Goal: Task Accomplishment & Management: Complete application form

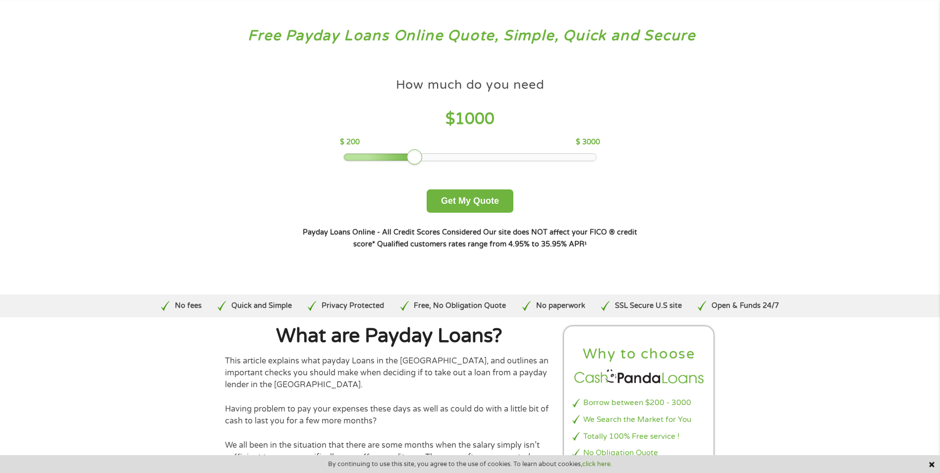
scroll to position [99, 0]
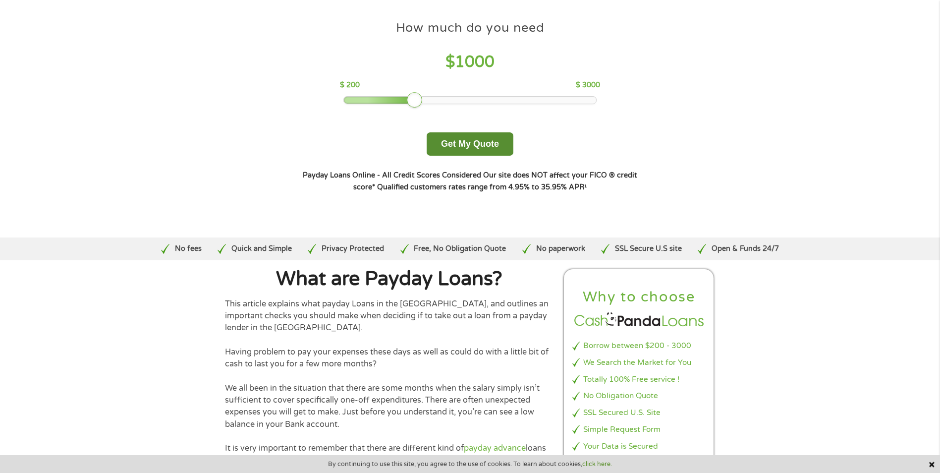
click at [446, 139] on button "Get My Quote" at bounding box center [469, 143] width 87 height 23
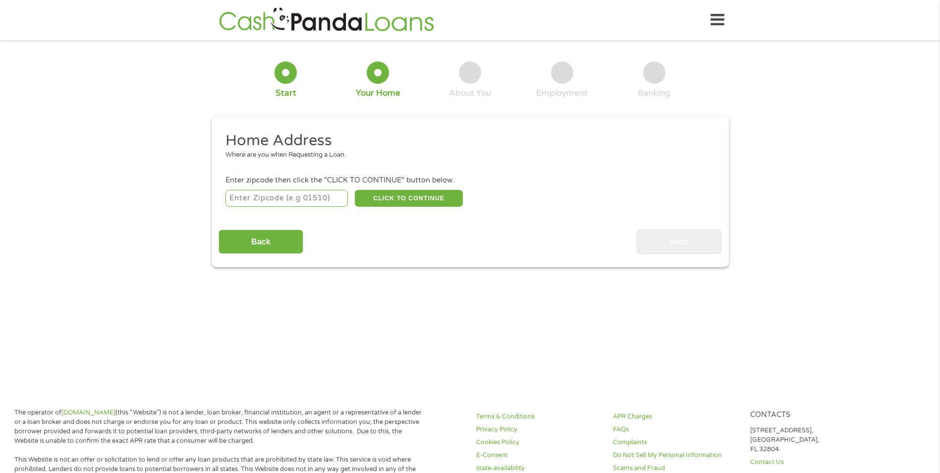
click at [252, 200] on input "number" at bounding box center [286, 198] width 122 height 17
click at [348, 171] on ul "Home Address Where are you when Requesting a Loan. Enter zipcode then click the…" at bounding box center [469, 170] width 503 height 78
click at [304, 205] on input "number" at bounding box center [286, 198] width 122 height 17
type input "75216"
click at [433, 204] on button "CLICK TO CONTINUE" at bounding box center [409, 198] width 108 height 17
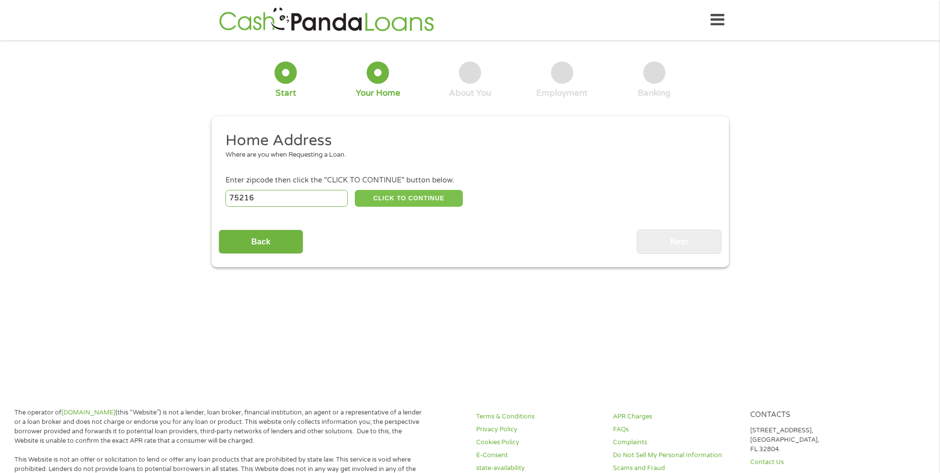
type input "75216"
type input "[GEOGRAPHIC_DATA]"
select select "[US_STATE]"
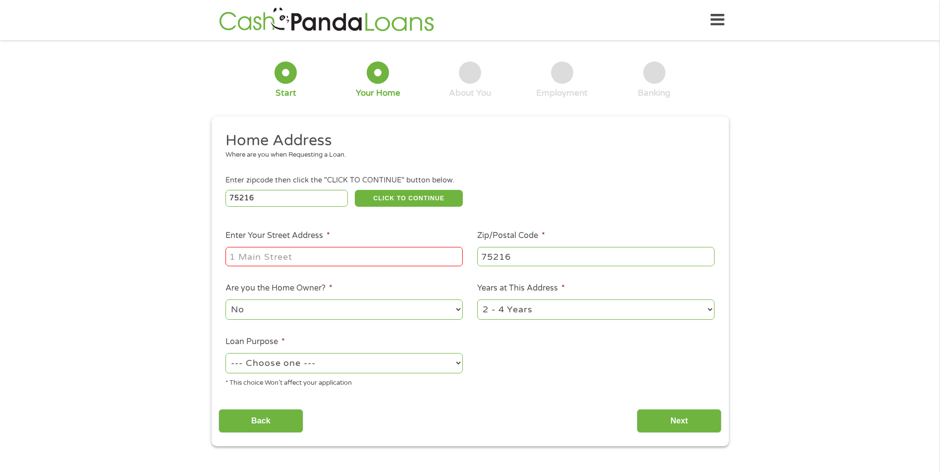
click at [335, 262] on input "Enter Your Street Address *" at bounding box center [343, 256] width 237 height 19
type input "[STREET_ADDRESS][PERSON_NAME][PERSON_NAME]"
click at [327, 313] on select "No Yes" at bounding box center [343, 309] width 237 height 20
click at [225, 299] on select "No Yes" at bounding box center [343, 309] width 237 height 20
click at [611, 384] on ul "Home Address Where are you when Requesting a Loan. Enter zipcode then click the…" at bounding box center [469, 263] width 503 height 265
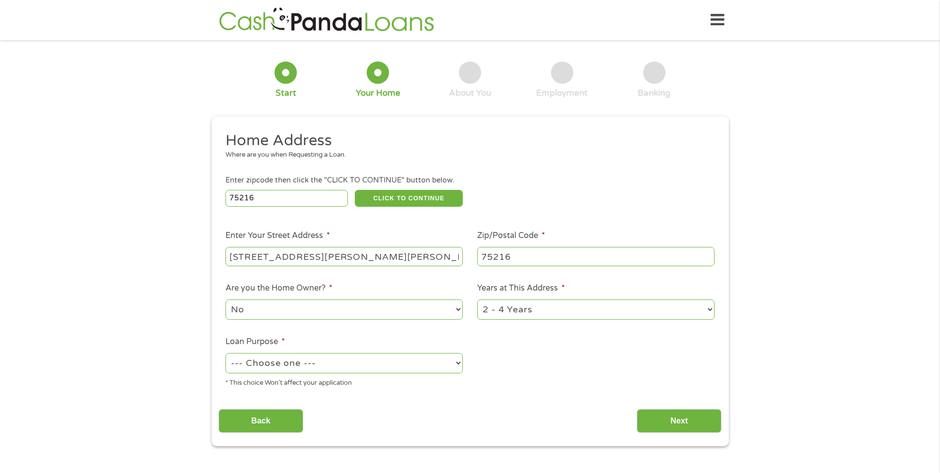
click at [539, 317] on select "1 Year or less 1 - 2 Years 2 - 4 Years Over 4 Years" at bounding box center [595, 309] width 237 height 20
click at [351, 367] on select "--- Choose one --- Pay Bills Debt Consolidation Home Improvement Major Purchase…" at bounding box center [343, 363] width 237 height 20
select select "paybills"
click at [225, 353] on select "--- Choose one --- Pay Bills Debt Consolidation Home Improvement Major Purchase…" at bounding box center [343, 363] width 237 height 20
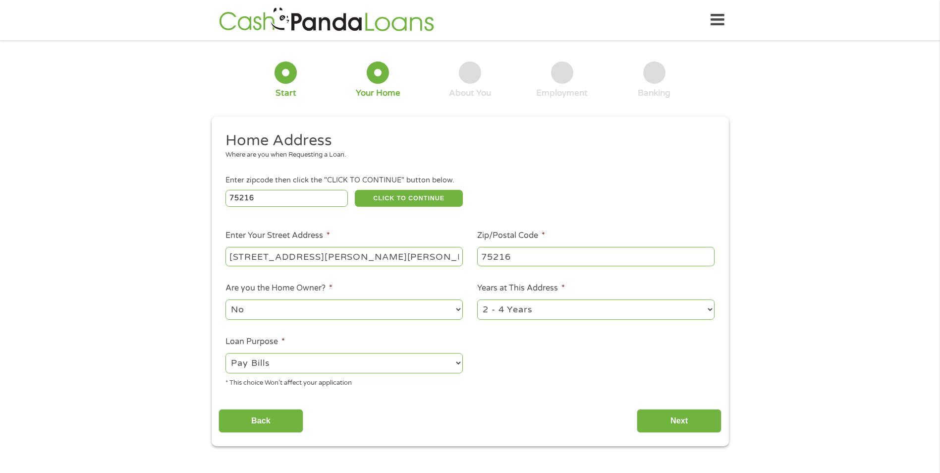
click at [523, 354] on ul "Home Address Where are you when Requesting a Loan. Enter zipcode then click the…" at bounding box center [469, 263] width 503 height 265
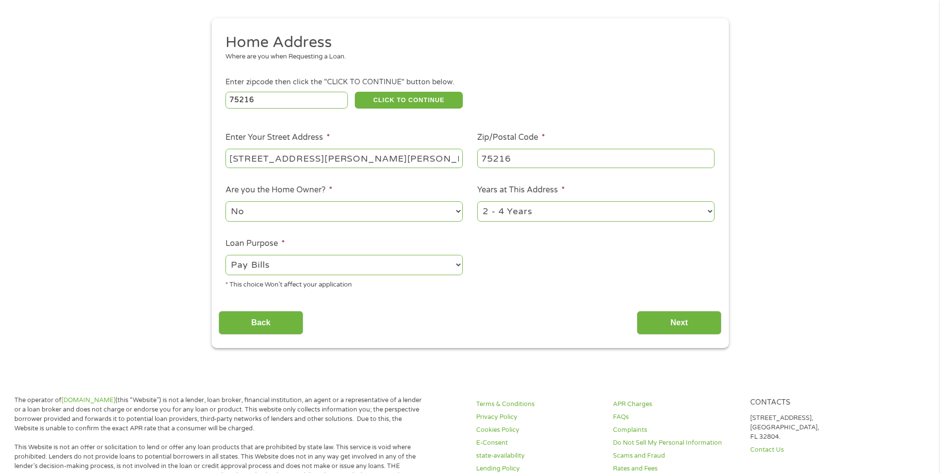
scroll to position [99, 0]
click at [657, 315] on input "Next" at bounding box center [679, 322] width 85 height 24
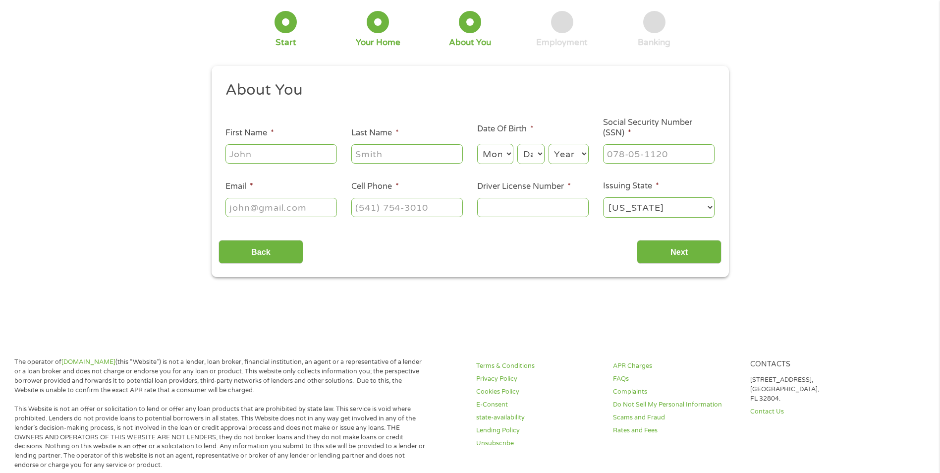
scroll to position [0, 0]
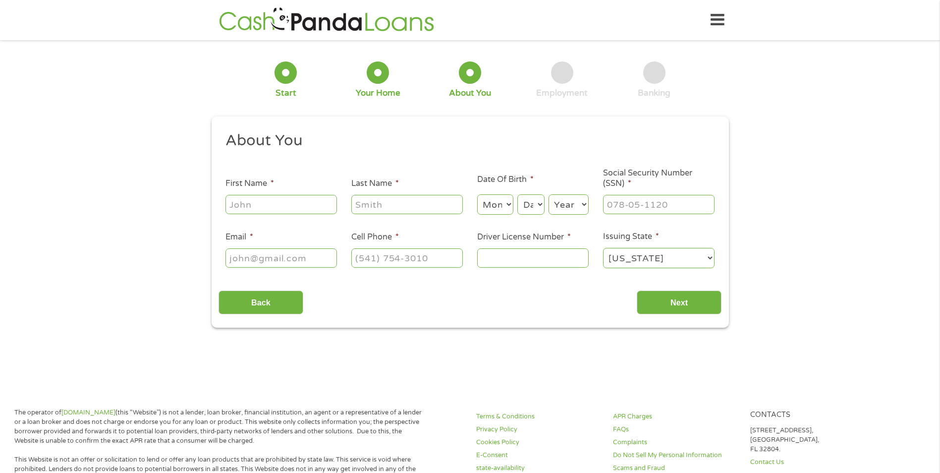
click at [296, 202] on input "First Name *" at bounding box center [280, 204] width 111 height 19
type input "April"
type input "april"
select select "10"
select select "1922"
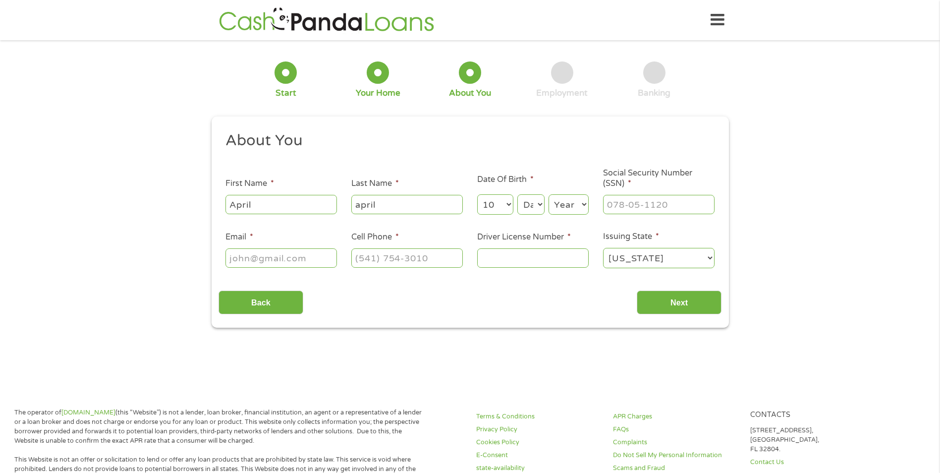
type input "aprilldugas0330@gmail.com"
type input "(682) 405-6600"
click at [639, 210] on input "___-__-____" at bounding box center [658, 204] width 111 height 19
type input "436-79-0839"
click at [522, 261] on input "Driver License Number *" at bounding box center [532, 257] width 111 height 19
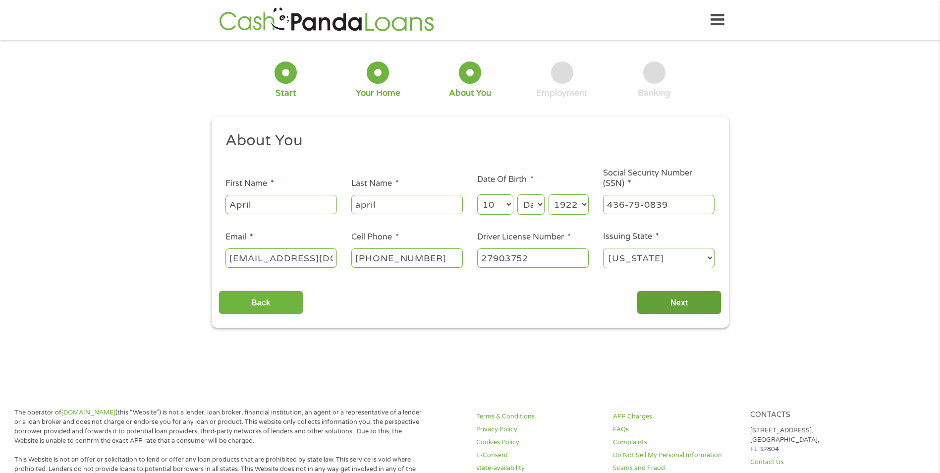
type input "27903752"
click at [709, 295] on input "Next" at bounding box center [679, 302] width 85 height 24
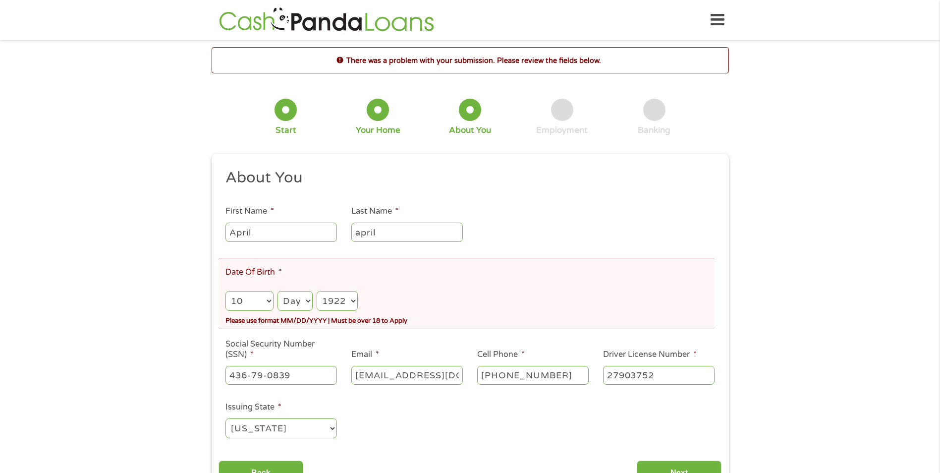
scroll to position [4, 4]
click at [359, 294] on div "Month Month 1 2 3 4 5 6 7 8 9 10 11 12 Day Day 1 2 3 4 5 6 7 8 9 10 11 12 13 14…" at bounding box center [469, 297] width 488 height 29
click at [349, 297] on select "Year 2007 2006 2005 2004 2003 2002 2001 2000 1999 1998 1997 1996 1995 1994 1993…" at bounding box center [337, 301] width 41 height 20
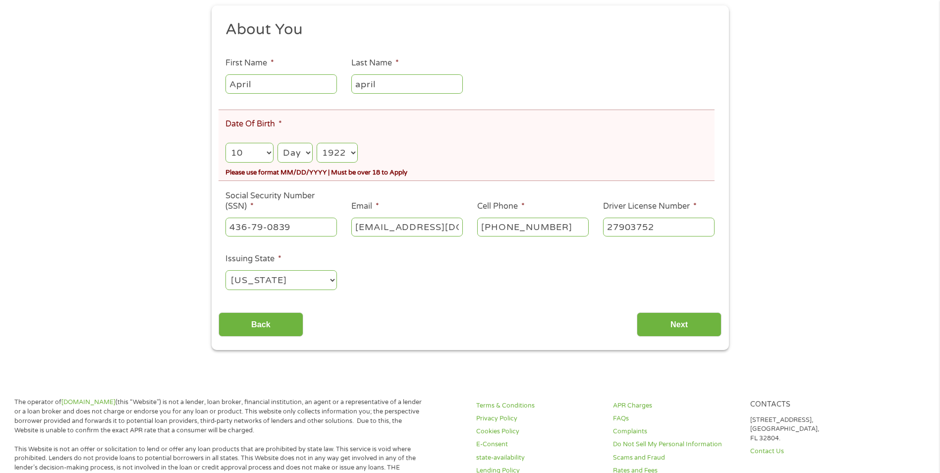
scroll to position [149, 0]
click at [344, 151] on select "Year 2007 2006 2005 2004 2003 2002 2001 2000 1999 1998 1997 1996 1995 1994 1993…" at bounding box center [337, 152] width 41 height 20
select select "1990"
drag, startPoint x: 403, startPoint y: 138, endPoint x: 326, endPoint y: 149, distance: 78.0
click at [403, 138] on div "Month Month 1 2 3 4 5 6 7 8 9 10 11 12 Day Day 1 2 3 4 5 6 7 8 9 10 11 12 13 14…" at bounding box center [469, 149] width 488 height 29
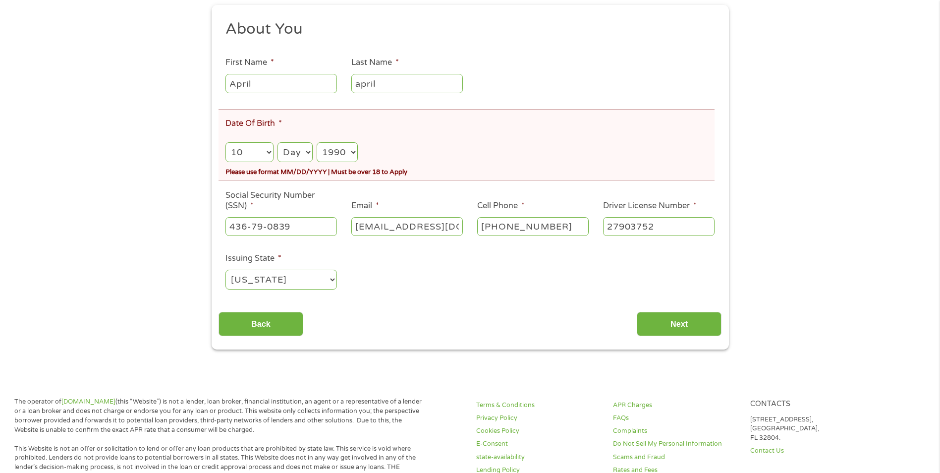
click at [265, 159] on select "Month 1 2 3 4 5 6 7 8 9 10 11 12" at bounding box center [249, 152] width 48 height 20
click at [293, 151] on select "Day 1 2 3 4 5 6 7 8 9 10 11 12 13 14 15 16 17 18 19 20 21 22 23 24 25 26 27 28 …" at bounding box center [294, 152] width 35 height 20
select select "12"
click at [277, 142] on select "Day 1 2 3 4 5 6 7 8 9 10 11 12 13 14 15 16 17 18 19 20 21 22 23 24 25 26 27 28 …" at bounding box center [294, 152] width 35 height 20
click at [529, 120] on li "Date Of Birth * Month Month 1 2 3 4 5 6 7 8 9 10 11 12 Day Day 1 2 3 4 5 6 7 8 …" at bounding box center [466, 144] width 496 height 71
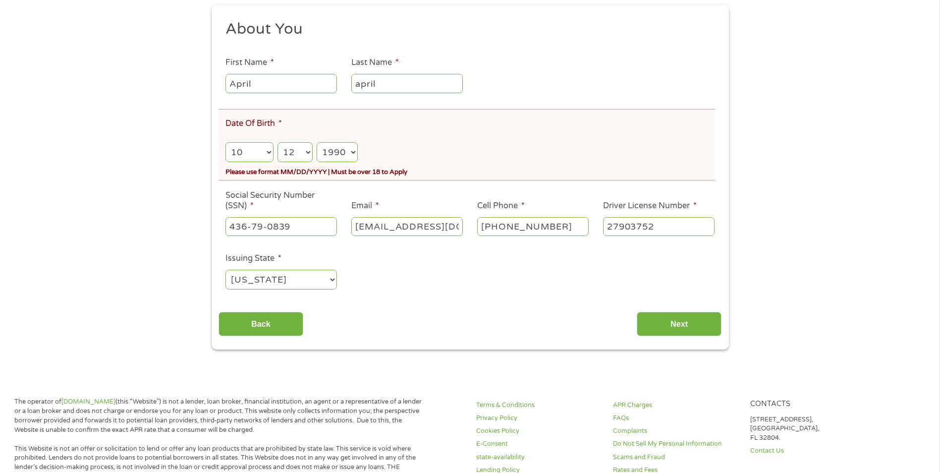
drag, startPoint x: 392, startPoint y: 72, endPoint x: 369, endPoint y: 77, distance: 23.2
click at [369, 77] on div "april" at bounding box center [406, 83] width 111 height 23
click at [384, 86] on input "april" at bounding box center [406, 83] width 111 height 19
type input "Dugas"
click at [495, 57] on ul "About You This field is hidden when viewing the form Title * --- Choose one ---…" at bounding box center [469, 158] width 503 height 279
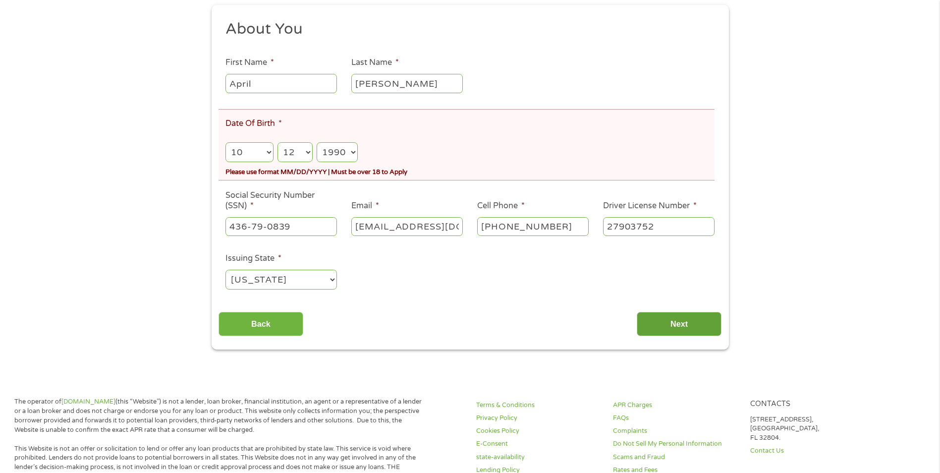
click at [672, 315] on input "Next" at bounding box center [679, 324] width 85 height 24
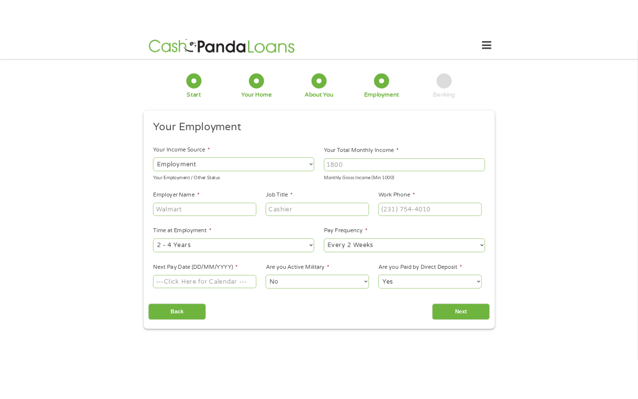
scroll to position [0, 0]
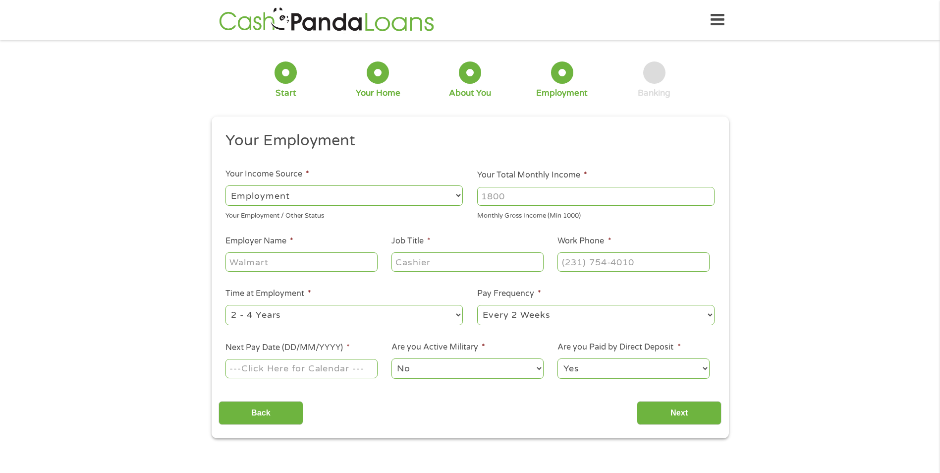
click at [314, 260] on input "Employer Name *" at bounding box center [301, 261] width 152 height 19
type input "Omni hotels"
type input "spa managr"
type input "(682) 405-6600"
click at [595, 165] on ul "Your Employment Your Income Source * --- Choose one --- Employment Self Employe…" at bounding box center [469, 259] width 503 height 257
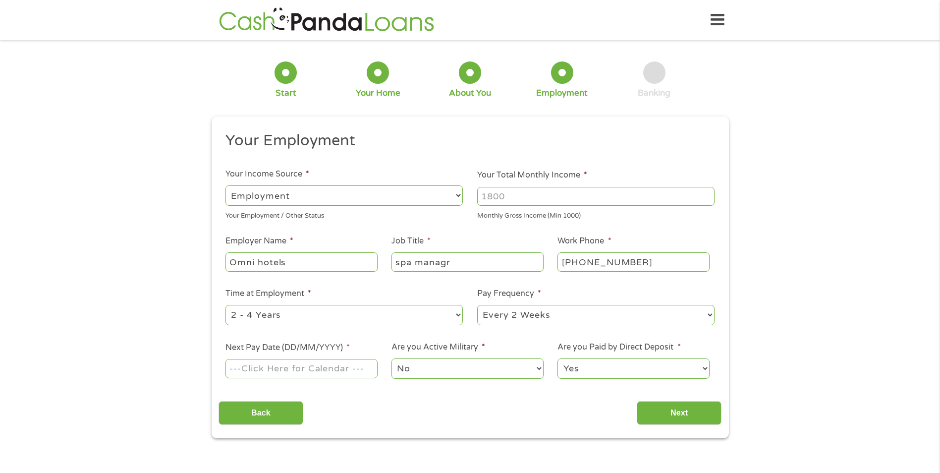
click at [581, 205] on input "Your Total Monthly Income *" at bounding box center [595, 196] width 237 height 19
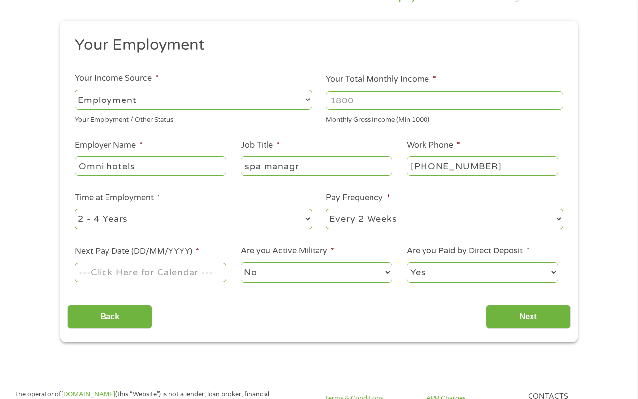
scroll to position [99, 0]
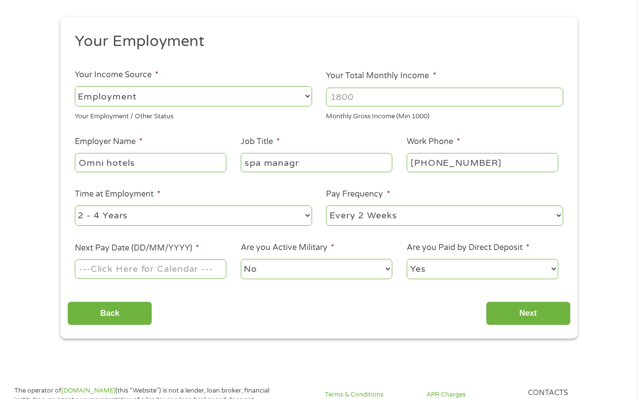
click at [357, 100] on input "Your Total Monthly Income *" at bounding box center [444, 97] width 237 height 19
click at [373, 102] on input "Your Total Monthly Income *" at bounding box center [444, 97] width 237 height 19
type input "4757.50"
click at [392, 57] on ul "Your Employment Your Income Source * --- Choose one --- Employment Self Employe…" at bounding box center [318, 160] width 503 height 257
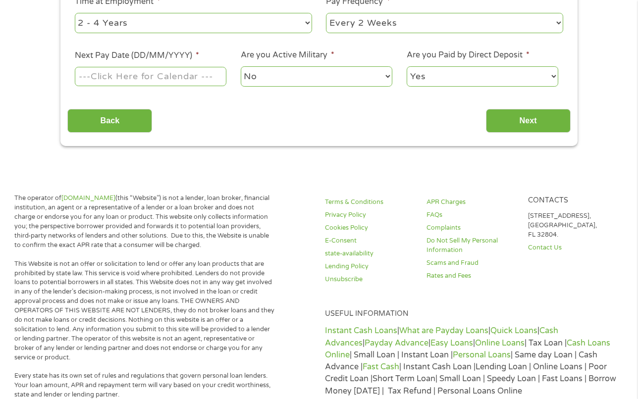
scroll to position [297, 0]
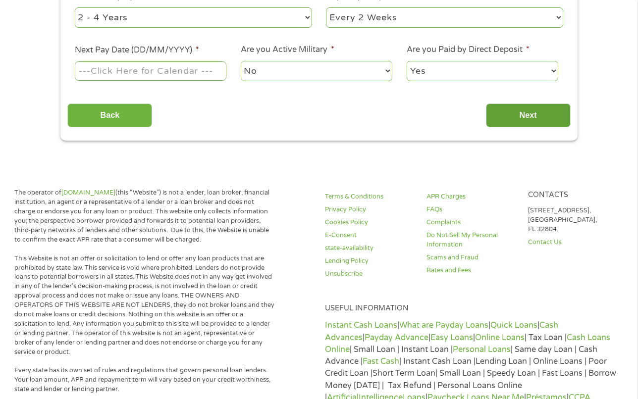
click at [505, 113] on input "Next" at bounding box center [528, 116] width 85 height 24
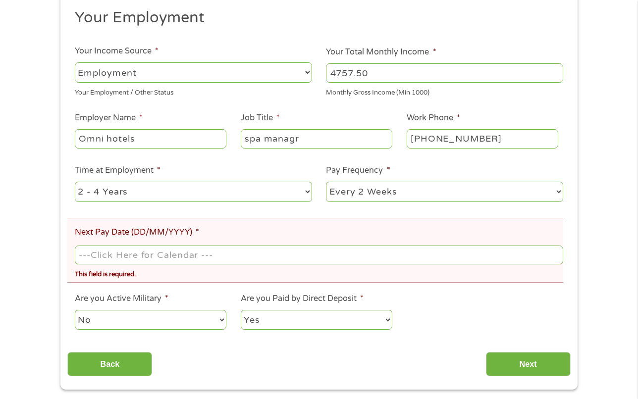
scroll to position [198, 0]
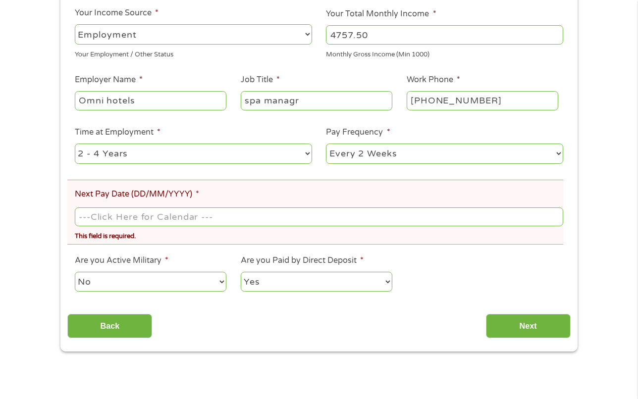
click at [179, 213] on input "Next Pay Date (DD/MM/YYYY) *" at bounding box center [319, 217] width 488 height 19
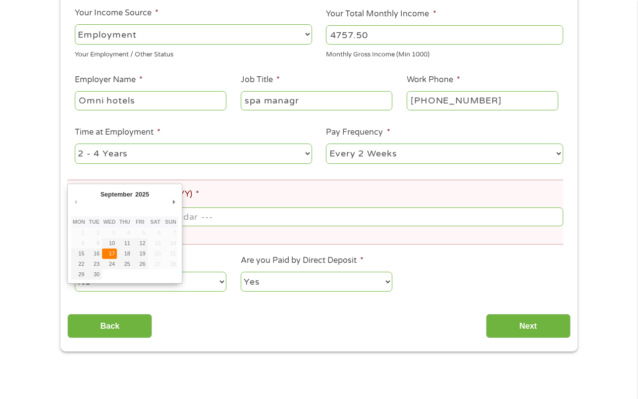
type input "17/09/2025"
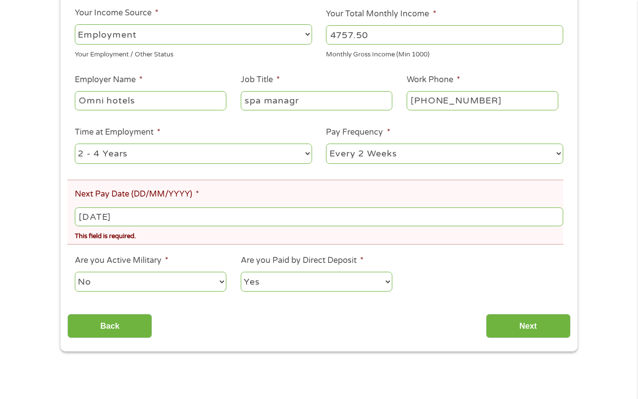
click at [214, 188] on li "Next Pay Date (DD/MM/YYYY) * 17/09/2025 This field is required." at bounding box center [315, 212] width 496 height 65
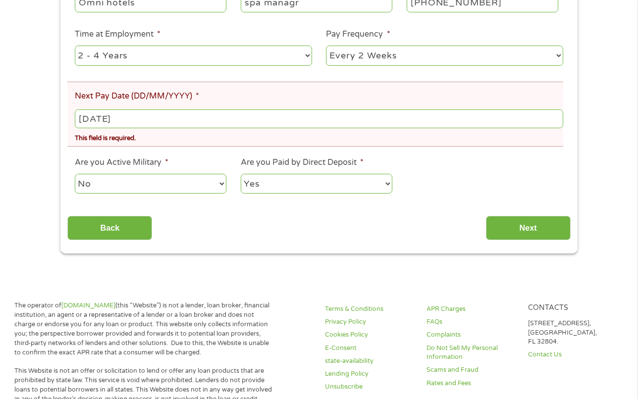
scroll to position [297, 0]
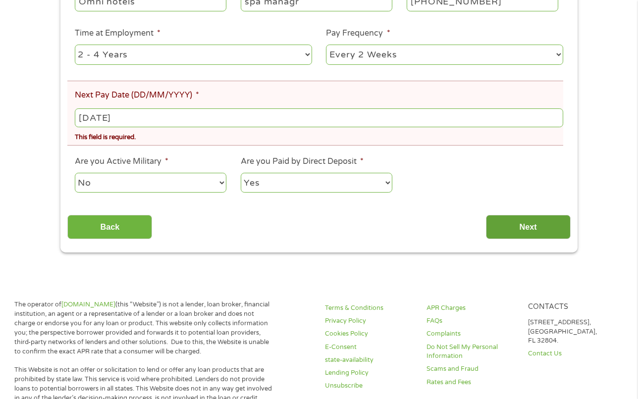
click at [493, 224] on input "Next" at bounding box center [528, 227] width 85 height 24
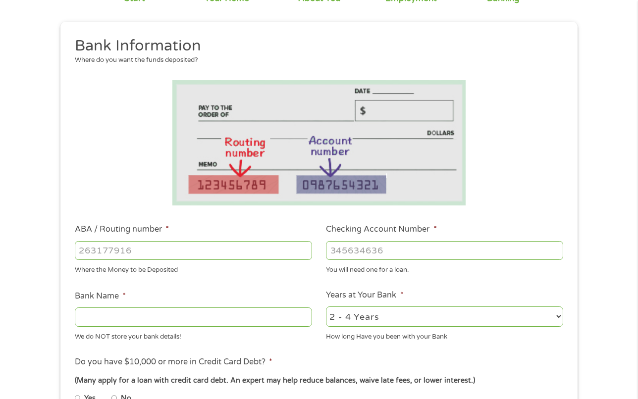
scroll to position [198, 0]
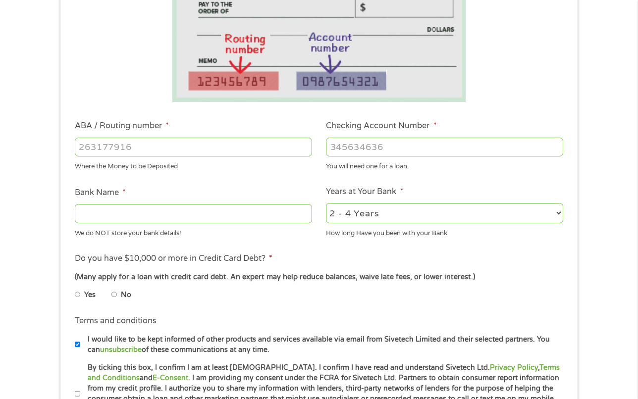
click at [151, 148] on input "ABA / Routing number *" at bounding box center [193, 147] width 237 height 19
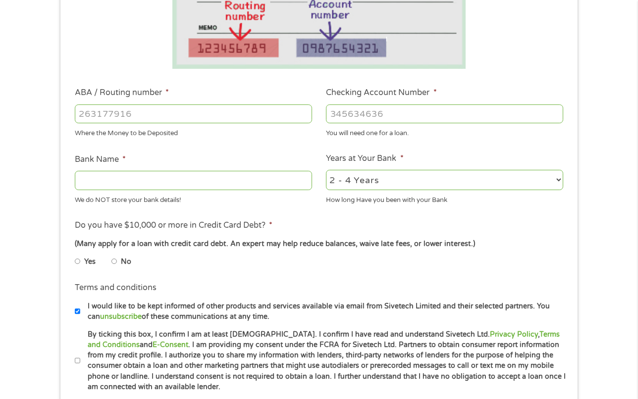
scroll to position [297, 0]
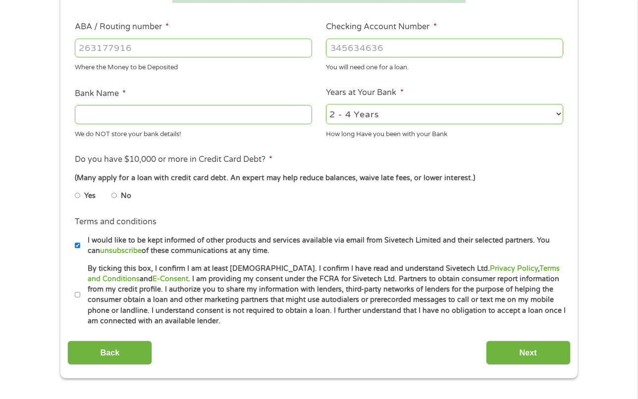
click at [133, 199] on li "No" at bounding box center [129, 195] width 36 height 19
click at [127, 200] on label "No" at bounding box center [126, 196] width 10 height 11
click at [117, 200] on input "No" at bounding box center [114, 196] width 6 height 16
radio input "true"
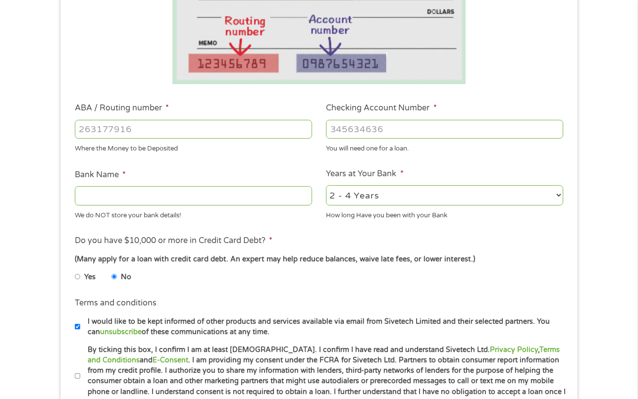
scroll to position [198, 0]
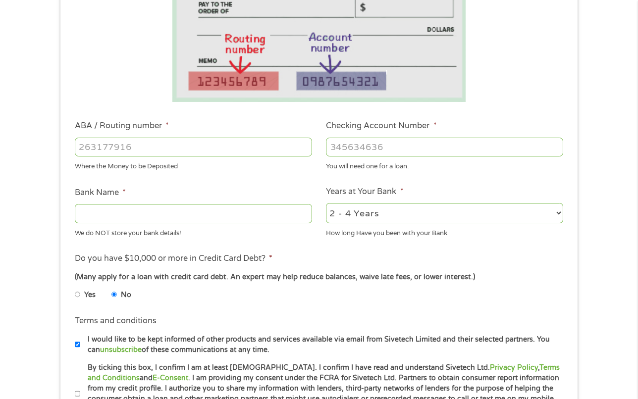
click at [175, 143] on input "ABA / Routing number *" at bounding box center [193, 147] width 237 height 19
click at [159, 218] on input "Bank Name *" at bounding box center [193, 213] width 237 height 19
type input "sofi"
click at [320, 173] on ul "Bank Information Where do you want the funds deposited? ABA / Routing number * …" at bounding box center [318, 179] width 503 height 493
click at [254, 158] on div at bounding box center [193, 147] width 237 height 23
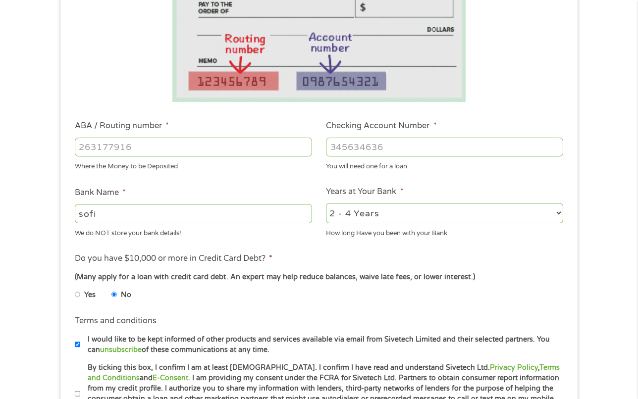
click at [253, 153] on input "ABA / Routing number *" at bounding box center [193, 147] width 237 height 19
type input "03111334"
click at [402, 144] on input "Checking Account Number *" at bounding box center [444, 147] width 237 height 19
type input "411021973311"
click at [487, 123] on li "Checking Account Number * 411021973311 You will need one for a loan." at bounding box center [445, 146] width 252 height 52
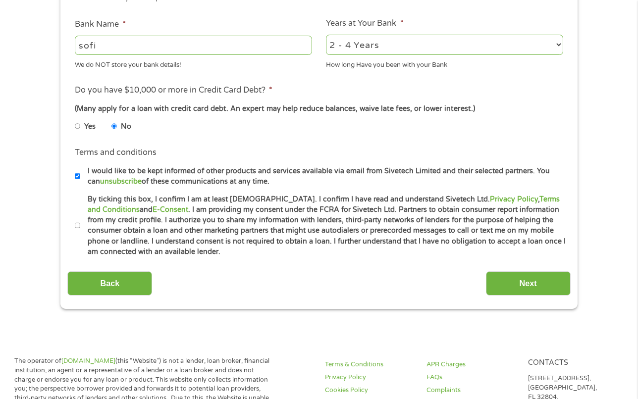
scroll to position [396, 0]
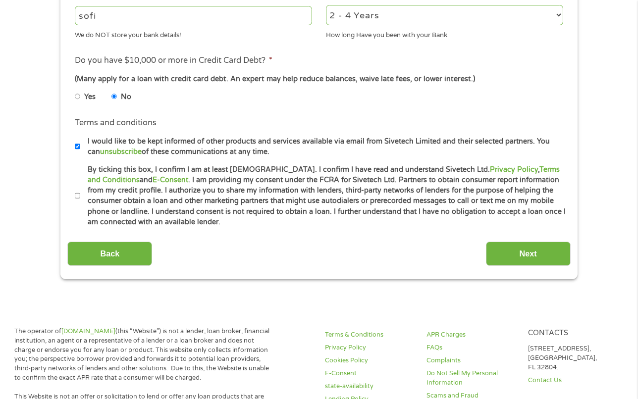
click at [79, 196] on input "By ticking this box, I confirm I am at least 18 years old. I confirm I have rea…" at bounding box center [78, 196] width 6 height 16
checkbox input "true"
click at [76, 147] on input "I would like to be kept informed of other products and services available via e…" at bounding box center [78, 147] width 6 height 16
checkbox input "false"
click at [546, 253] on input "Next" at bounding box center [528, 254] width 85 height 24
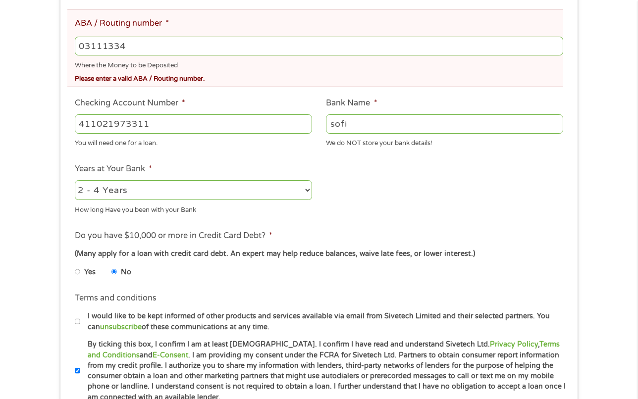
scroll to position [347, 0]
click at [194, 47] on input "03111334" at bounding box center [319, 45] width 488 height 19
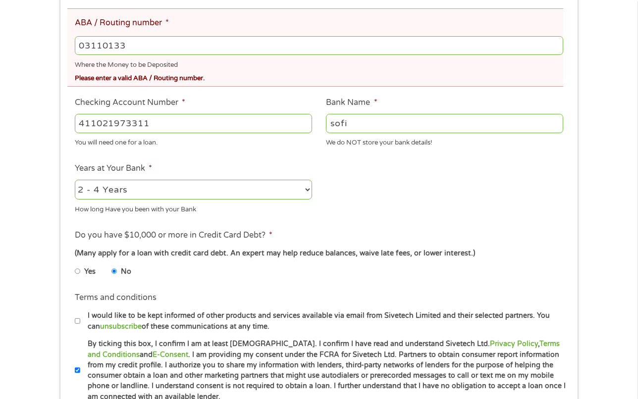
type input "031101334"
type input "SoFi Bank, National Association"
type input "031101334"
click at [182, 112] on div "411021973311" at bounding box center [193, 123] width 237 height 23
click at [185, 114] on input "411021973311" at bounding box center [193, 123] width 237 height 19
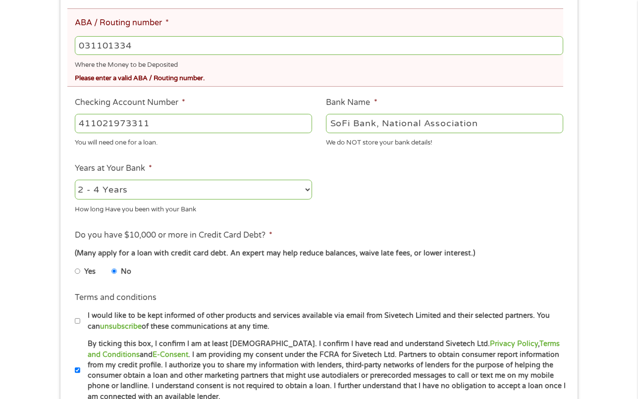
click at [184, 117] on input "411021973311" at bounding box center [193, 123] width 237 height 19
type input "411021973311"
click at [127, 180] on select "2 - 4 Years 6 - 12 Months 1 - 2 Years Over 4 Years" at bounding box center [193, 190] width 237 height 20
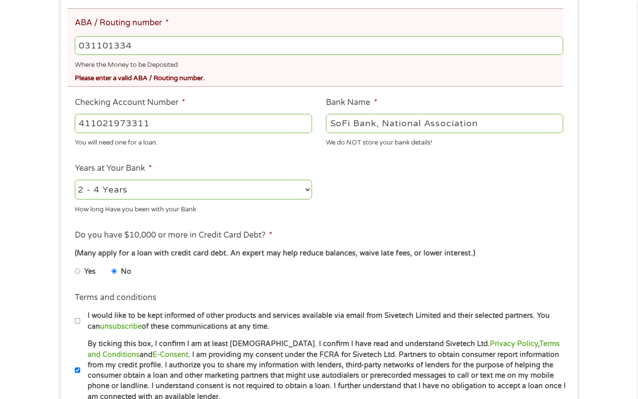
click at [230, 150] on ul "Bank Information Where do you want the funds deposited? ABA / Routing number * …" at bounding box center [318, 111] width 503 height 581
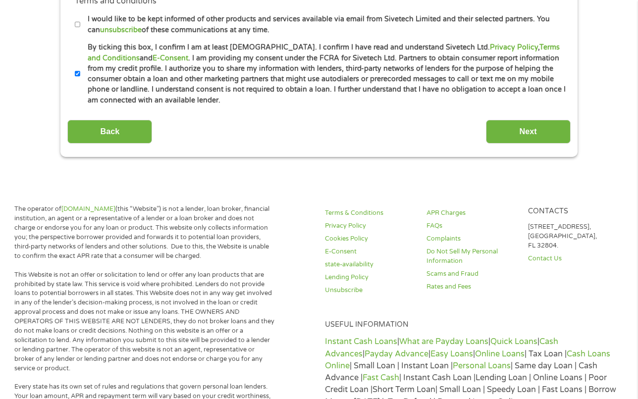
scroll to position [644, 0]
click at [540, 126] on input "Next" at bounding box center [528, 131] width 85 height 24
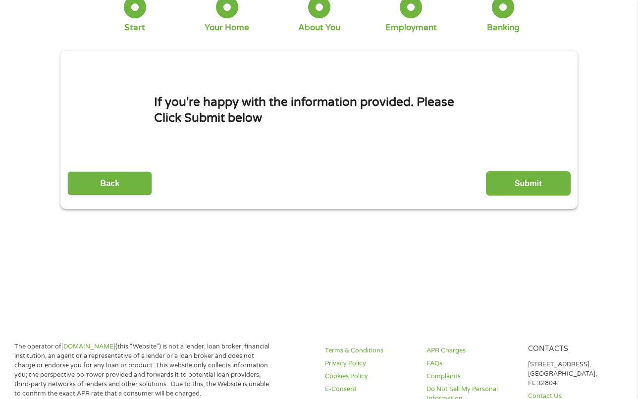
scroll to position [0, 0]
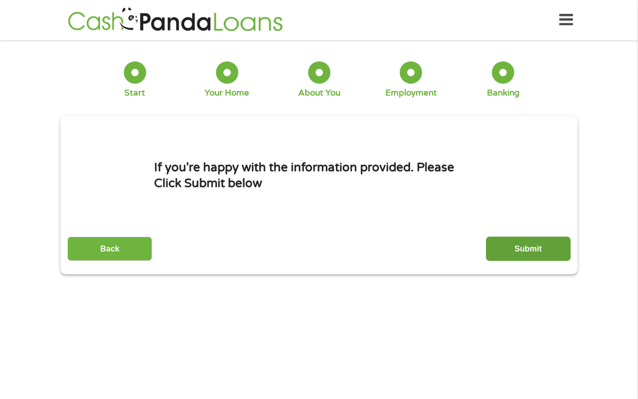
click at [527, 248] on input "Submit" at bounding box center [528, 249] width 85 height 24
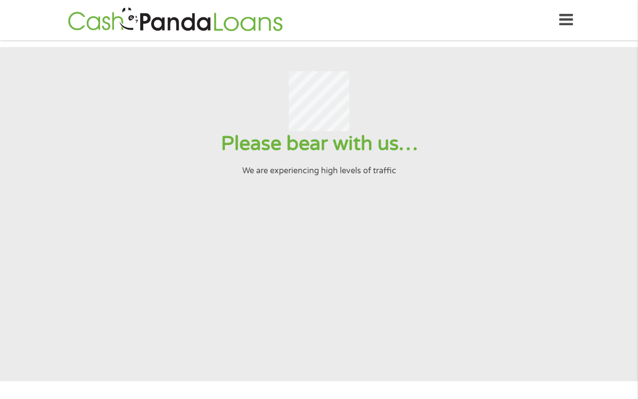
click at [301, 248] on section "Please bear with us… We are experiencing high levels of traffic" at bounding box center [319, 214] width 638 height 334
click at [375, 244] on section "Please bear with us… We are experiencing high levels of traffic" at bounding box center [319, 214] width 638 height 334
